Goal: Transaction & Acquisition: Purchase product/service

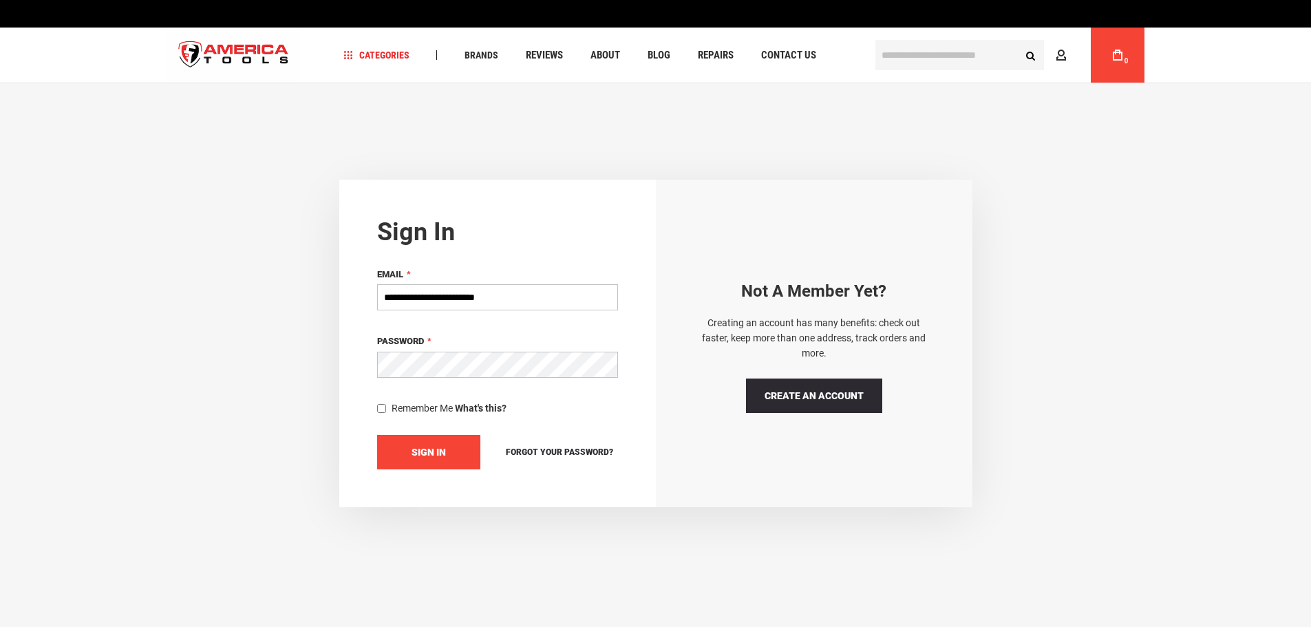
click at [418, 448] on span "Sign In" at bounding box center [428, 452] width 34 height 11
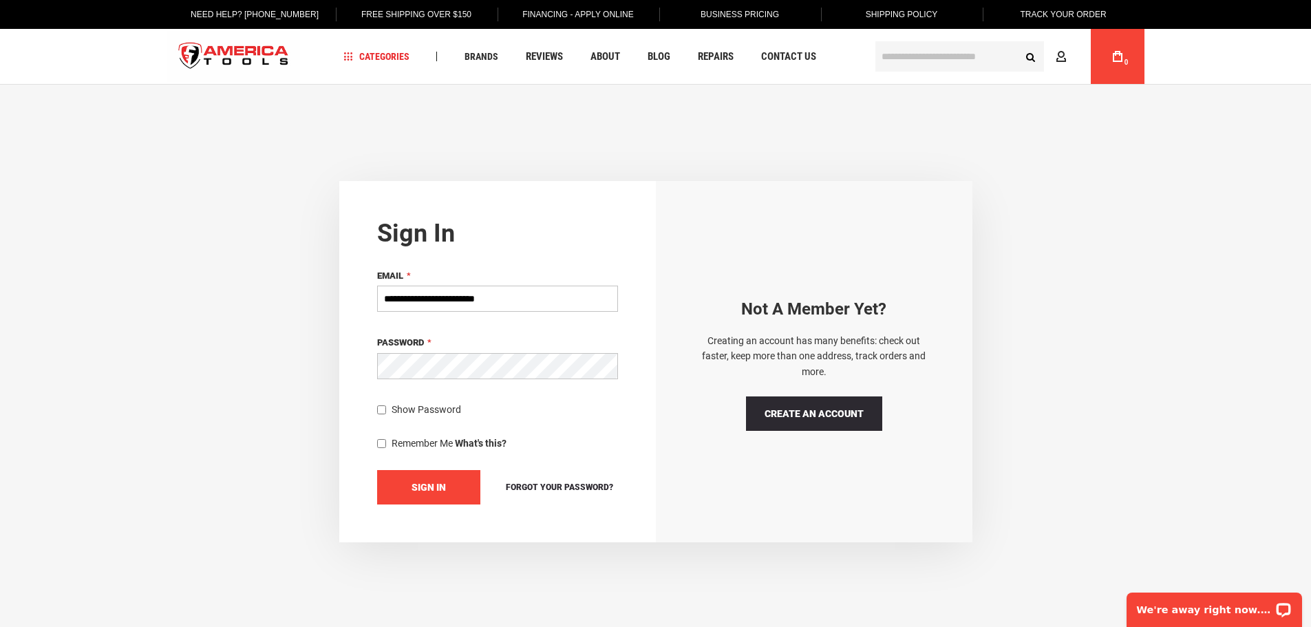
type input "**********"
click at [416, 490] on span "Sign In" at bounding box center [428, 487] width 34 height 11
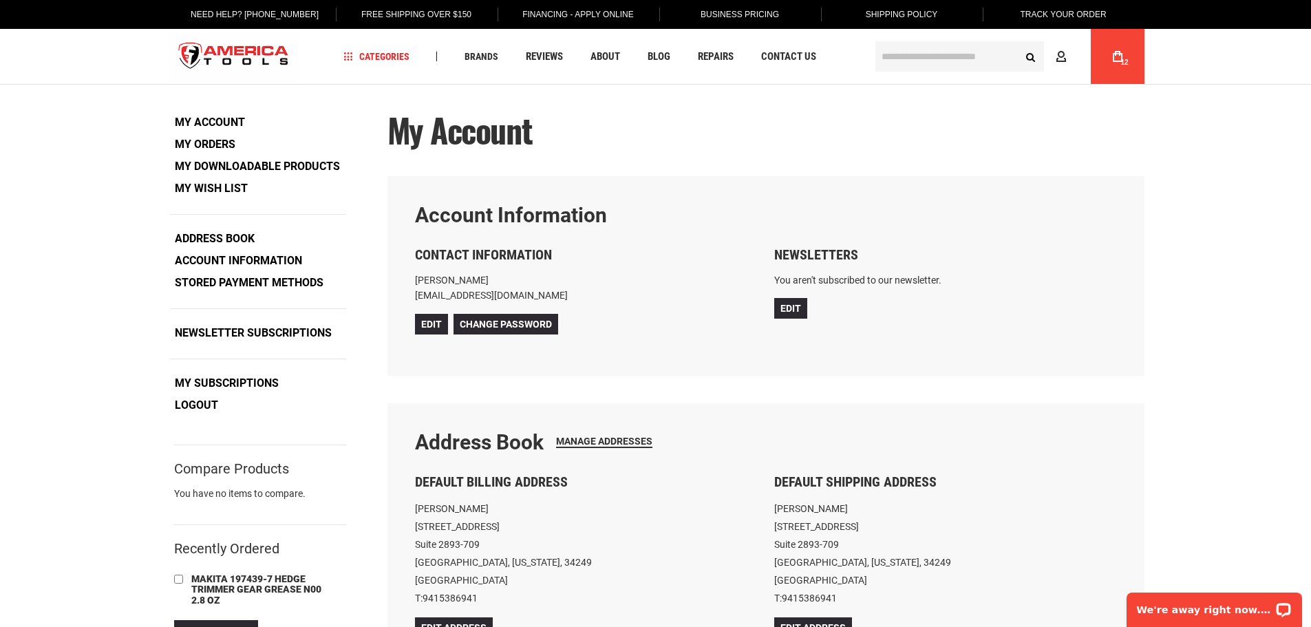
type input "**********"
click at [1120, 62] on span "12" at bounding box center [1124, 62] width 8 height 8
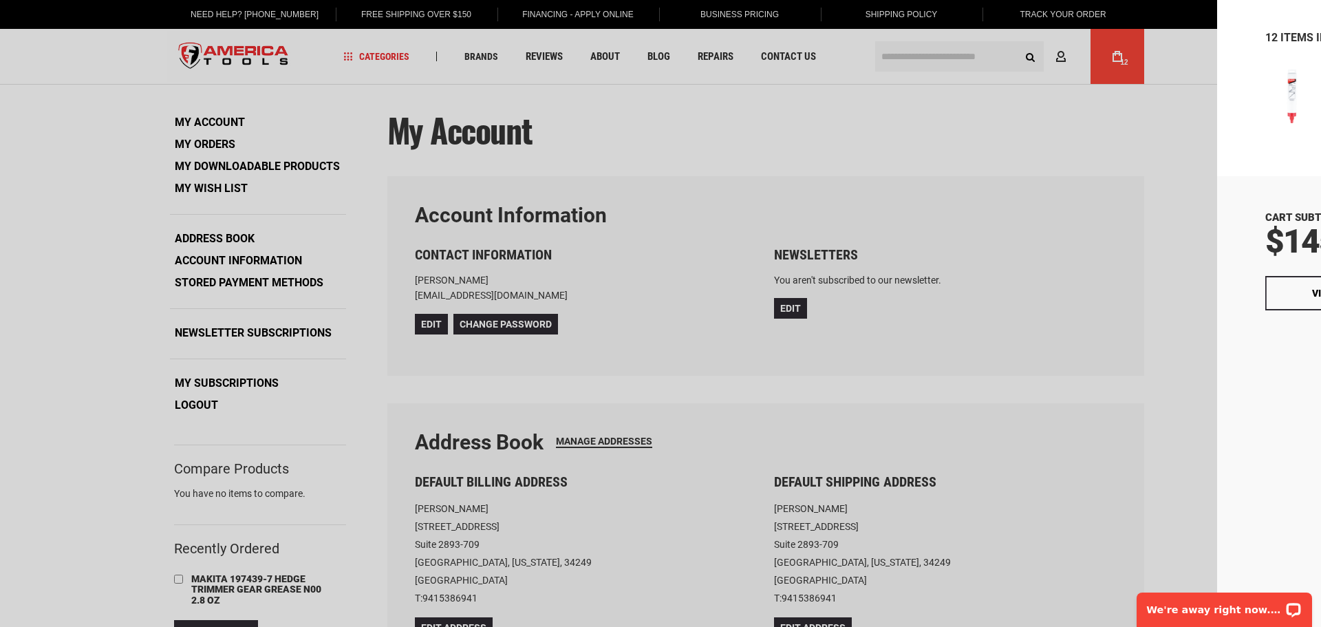
click at [1194, 288] on button "Checkout" at bounding box center [1200, 293] width 144 height 34
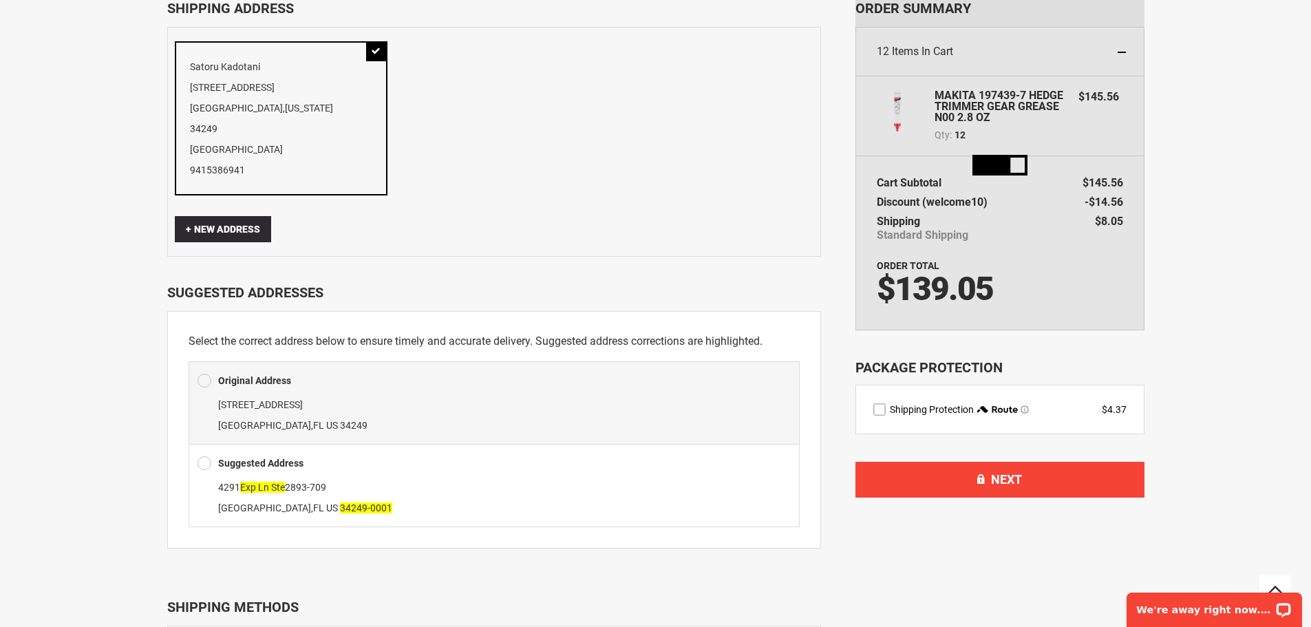
click at [1134, 537] on div at bounding box center [655, 537] width 1311 height 0
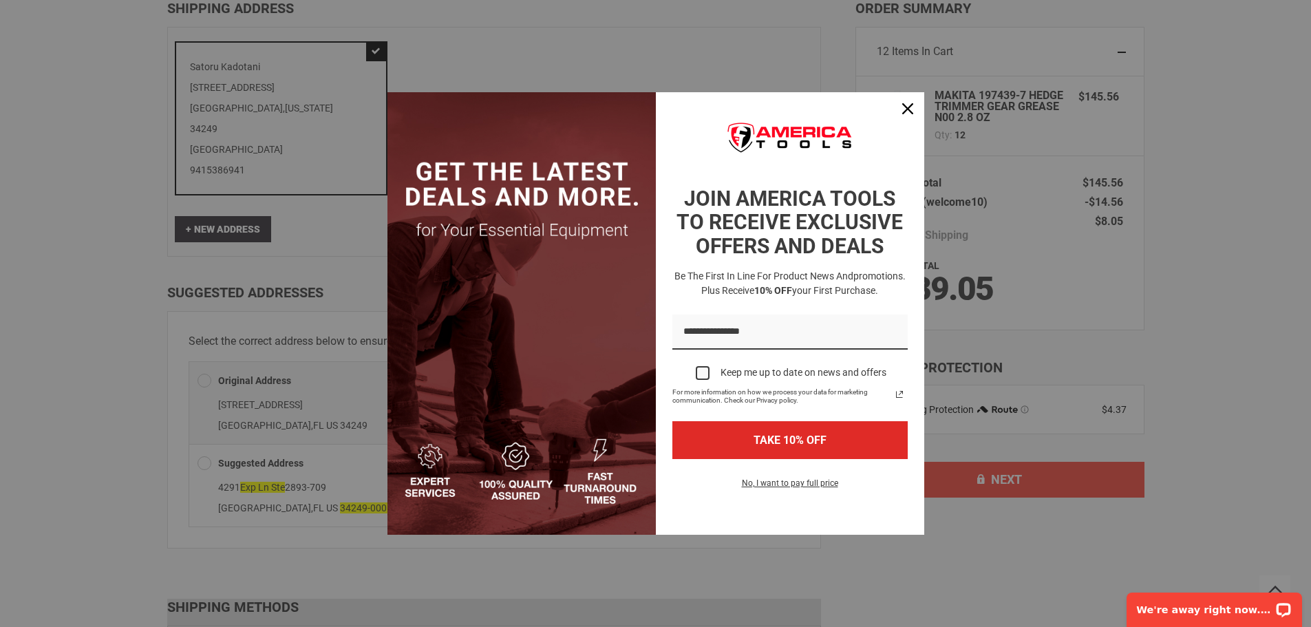
click at [907, 537] on div at bounding box center [655, 537] width 1311 height 0
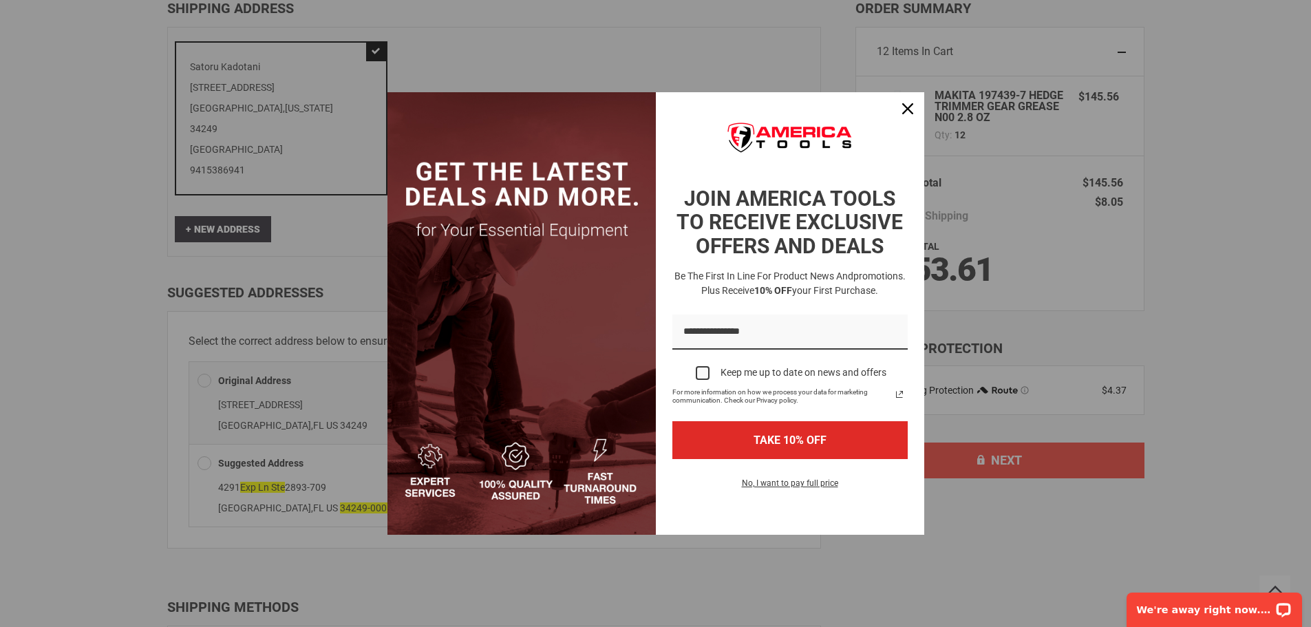
click at [1281, 537] on div at bounding box center [655, 537] width 1311 height 0
click at [912, 537] on div at bounding box center [655, 537] width 1311 height 0
click at [910, 111] on icon "close icon" at bounding box center [907, 108] width 11 height 11
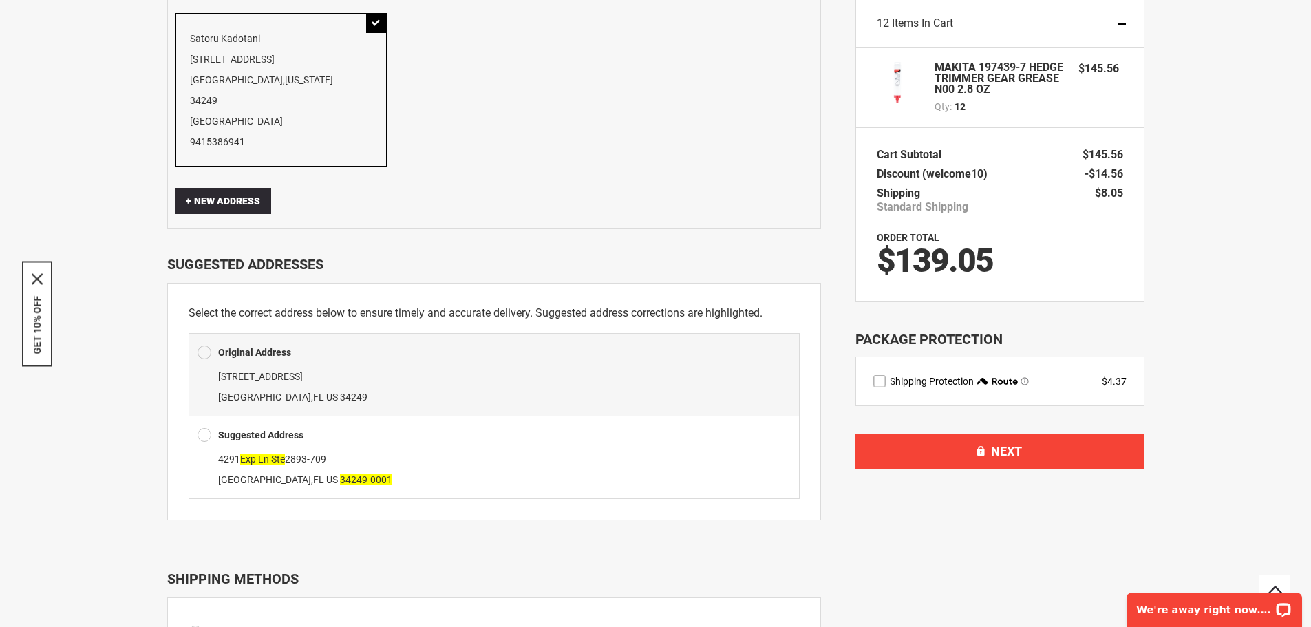
scroll to position [138, 0]
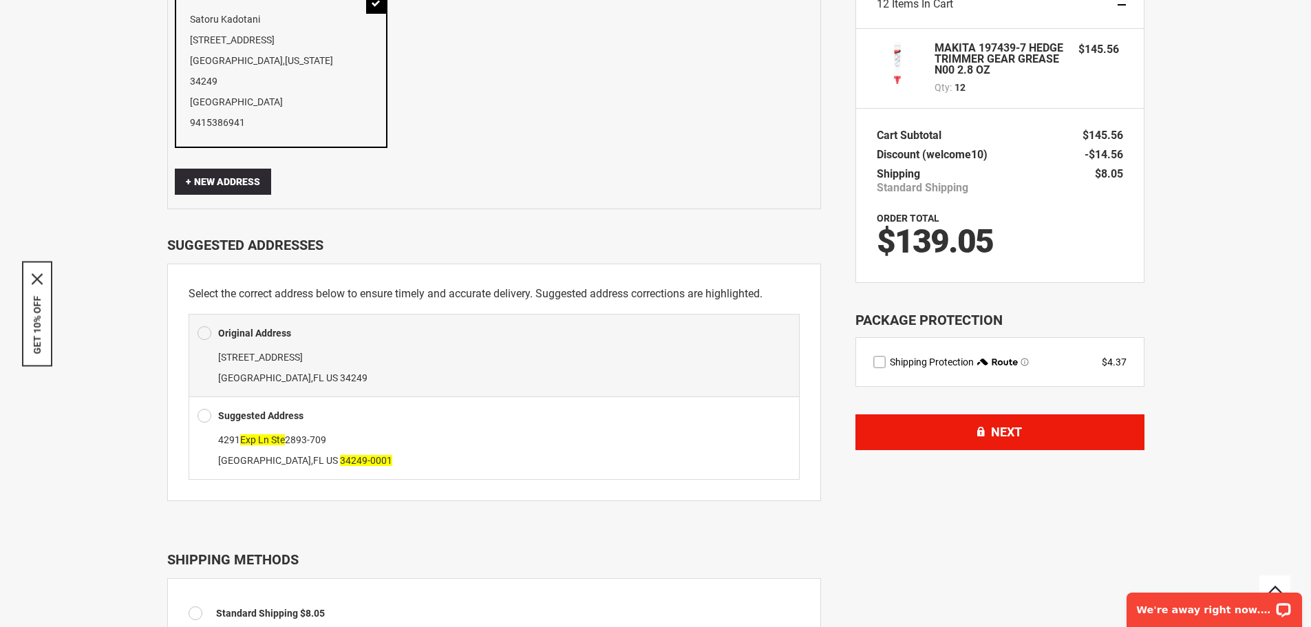
click at [940, 430] on button "Next" at bounding box center [999, 432] width 289 height 36
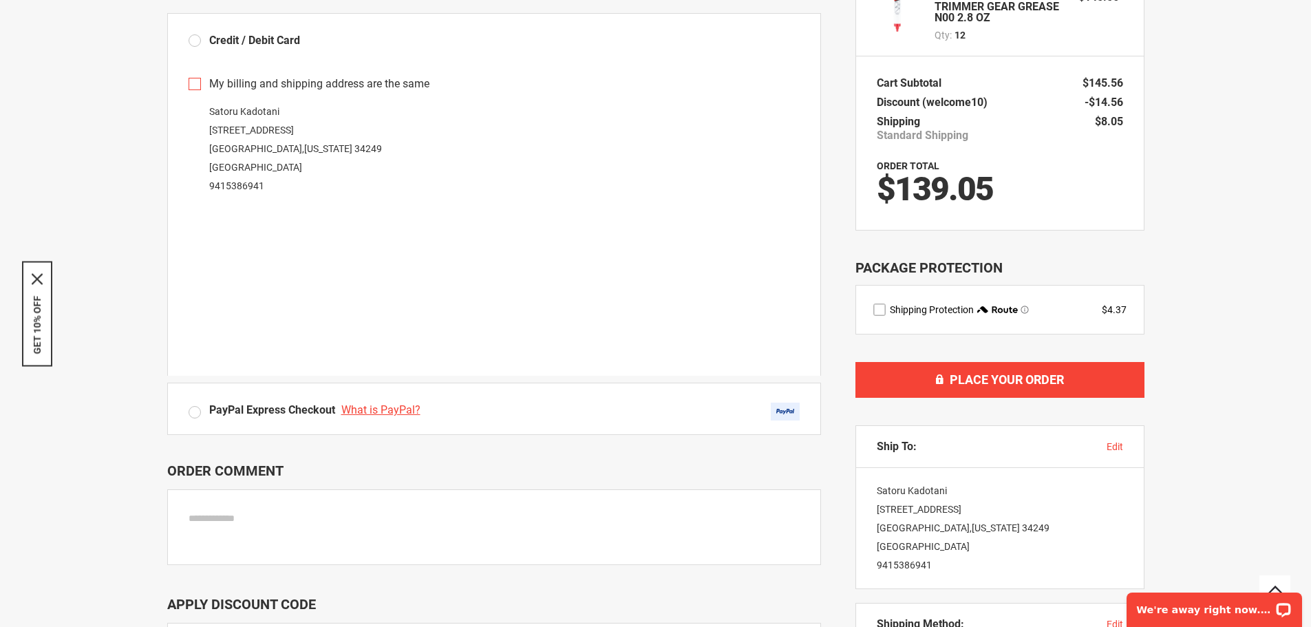
scroll to position [206, 0]
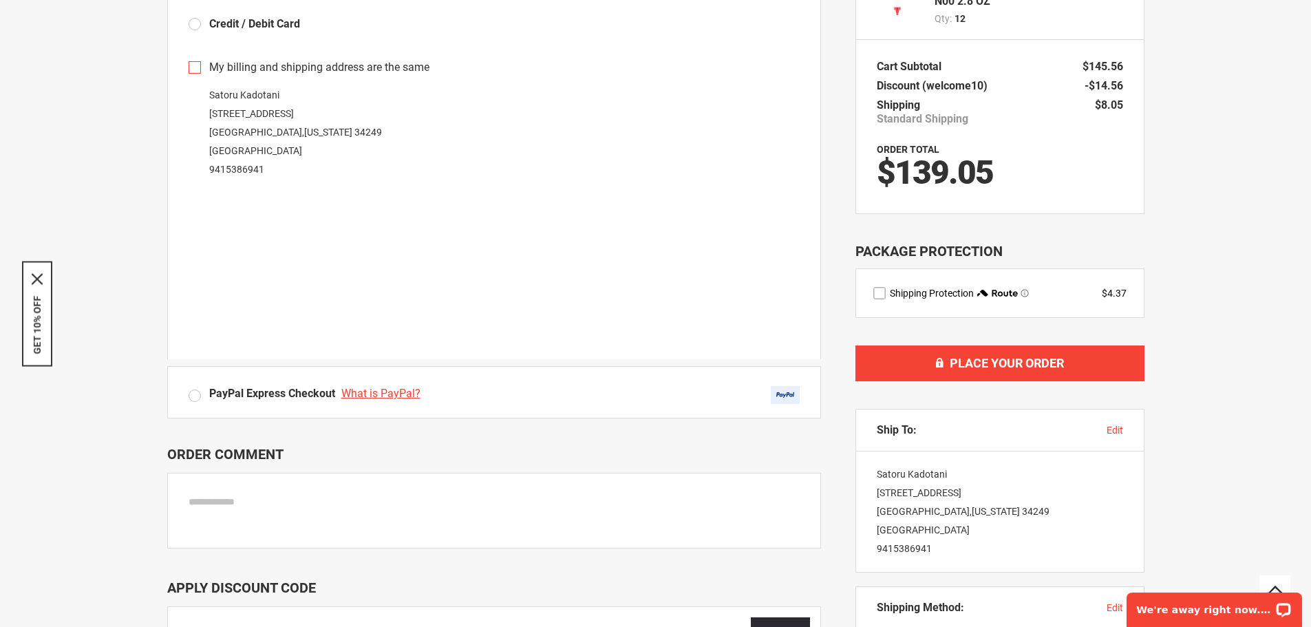
click at [191, 396] on label "PayPal Express Checkout What is PayPal?" at bounding box center [494, 395] width 611 height 18
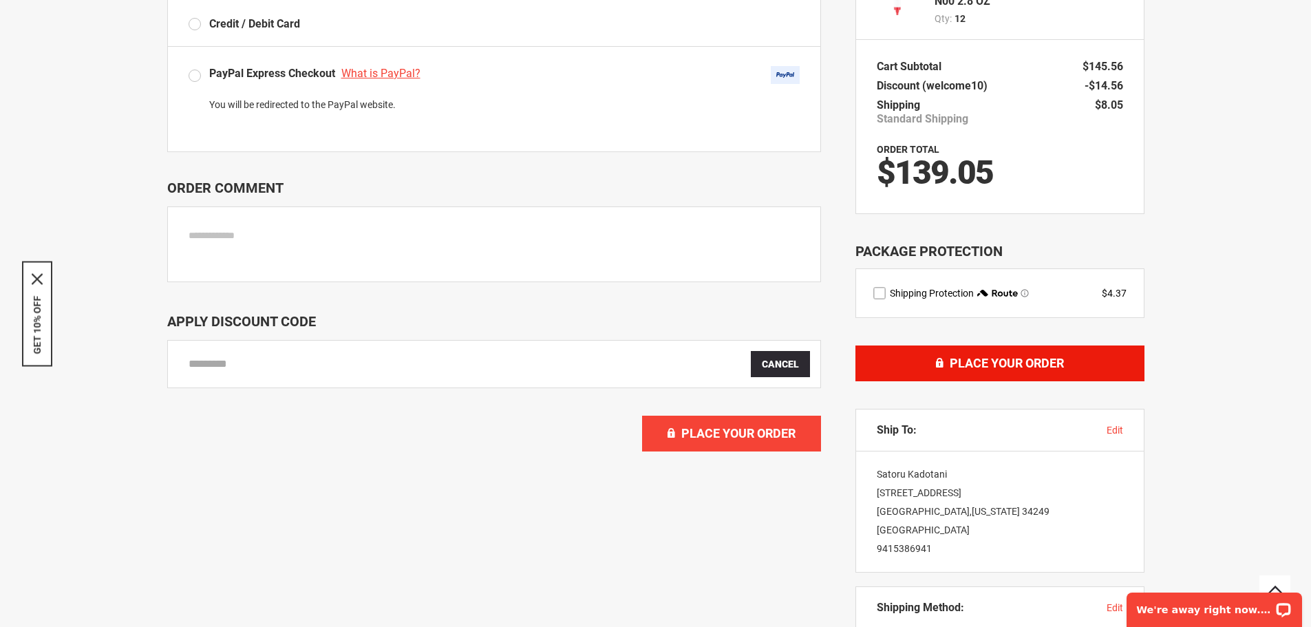
click at [924, 359] on button "Place Your Order" at bounding box center [999, 363] width 289 height 36
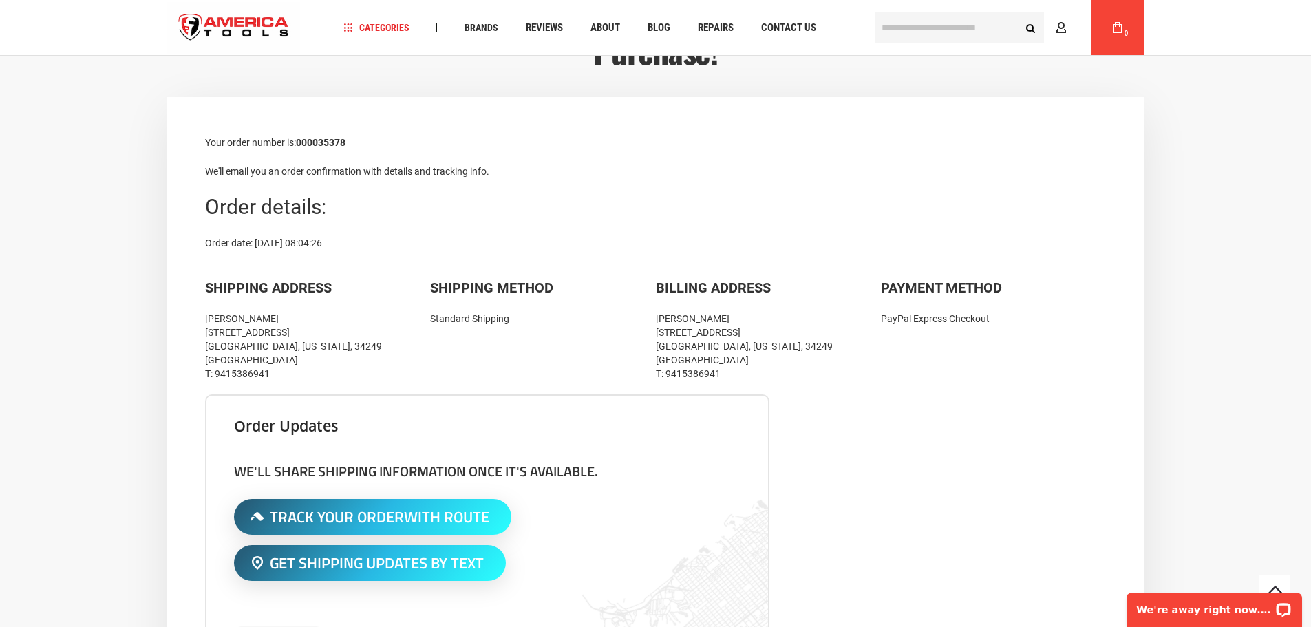
scroll to position [206, 0]
